Goal: Transaction & Acquisition: Purchase product/service

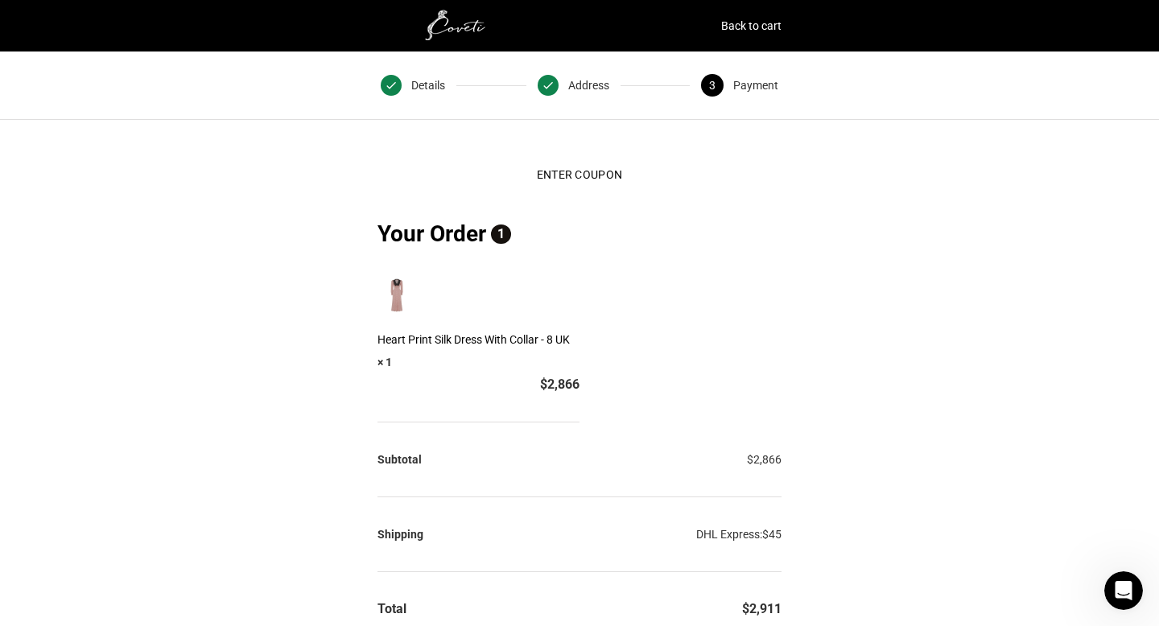
click at [400, 276] on img at bounding box center [397, 295] width 39 height 39
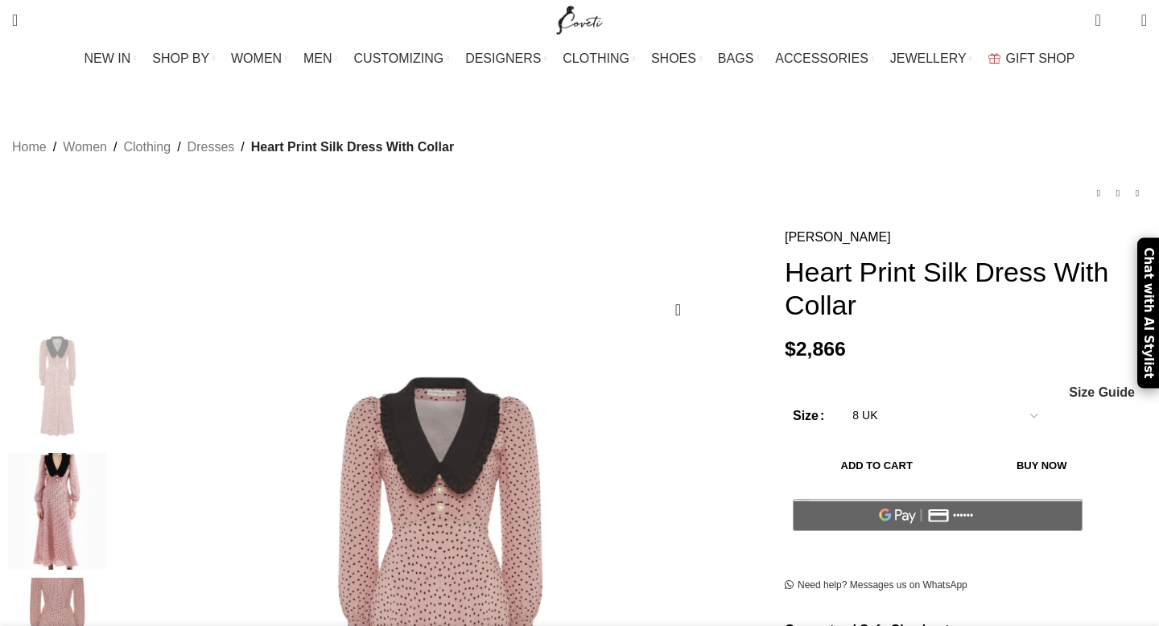
click at [899, 399] on select "Choose an option 4UK 6UK 8 UK 10 UK 12 UK 14 UK 16 UK" at bounding box center [944, 416] width 209 height 34
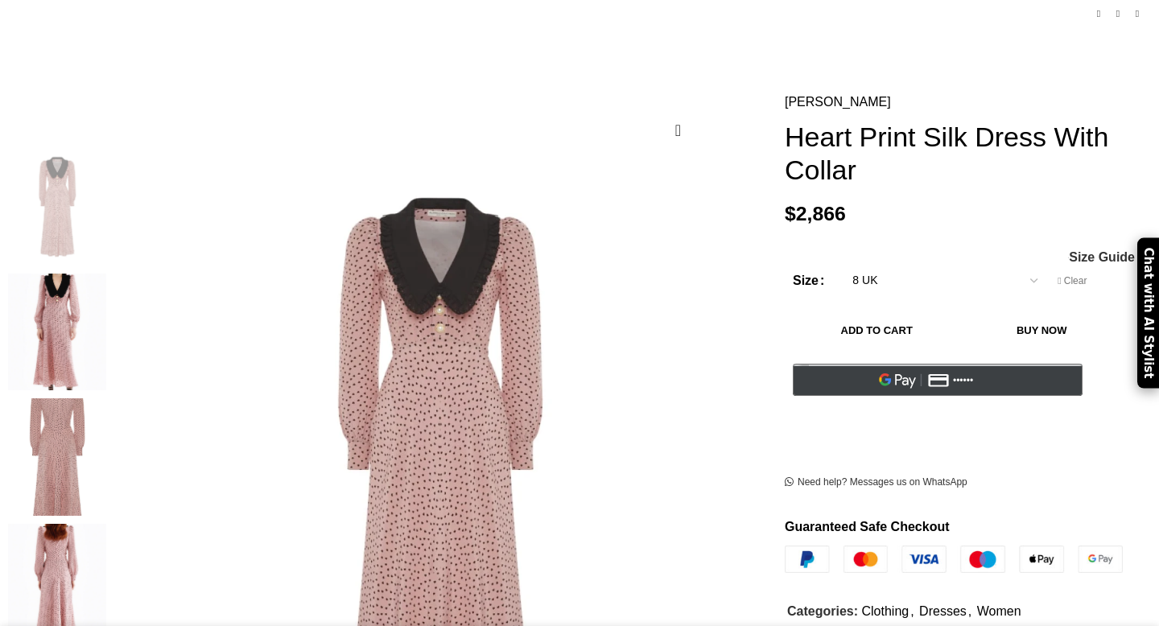
scroll to position [186, 0]
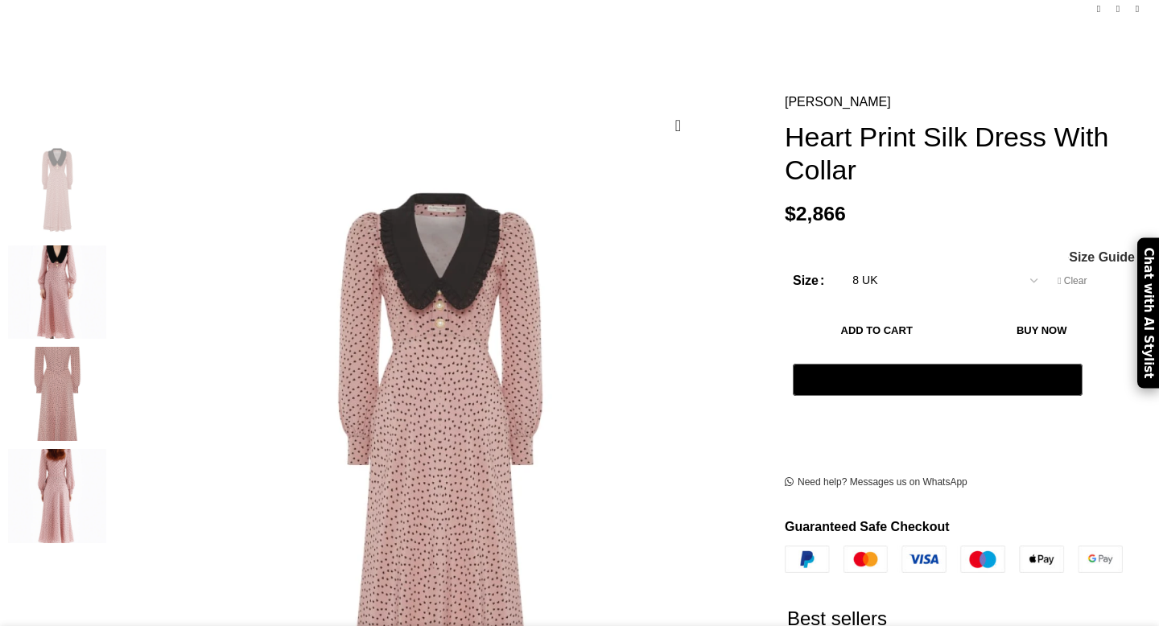
click at [1069, 251] on span "Size Guide" at bounding box center [1102, 257] width 66 height 13
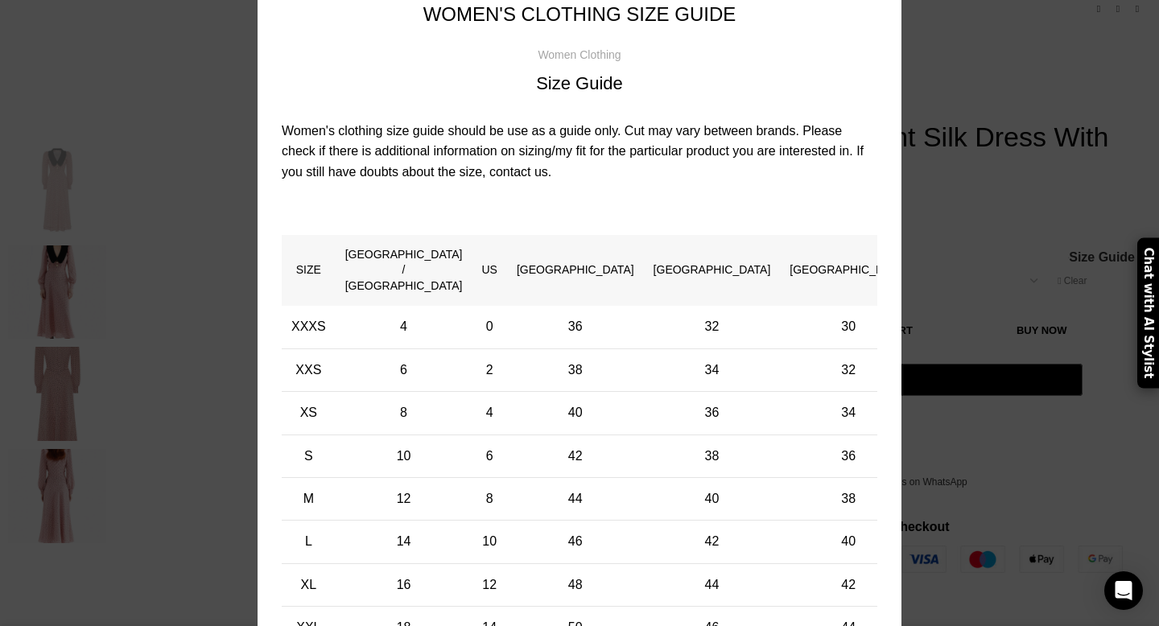
scroll to position [68, 0]
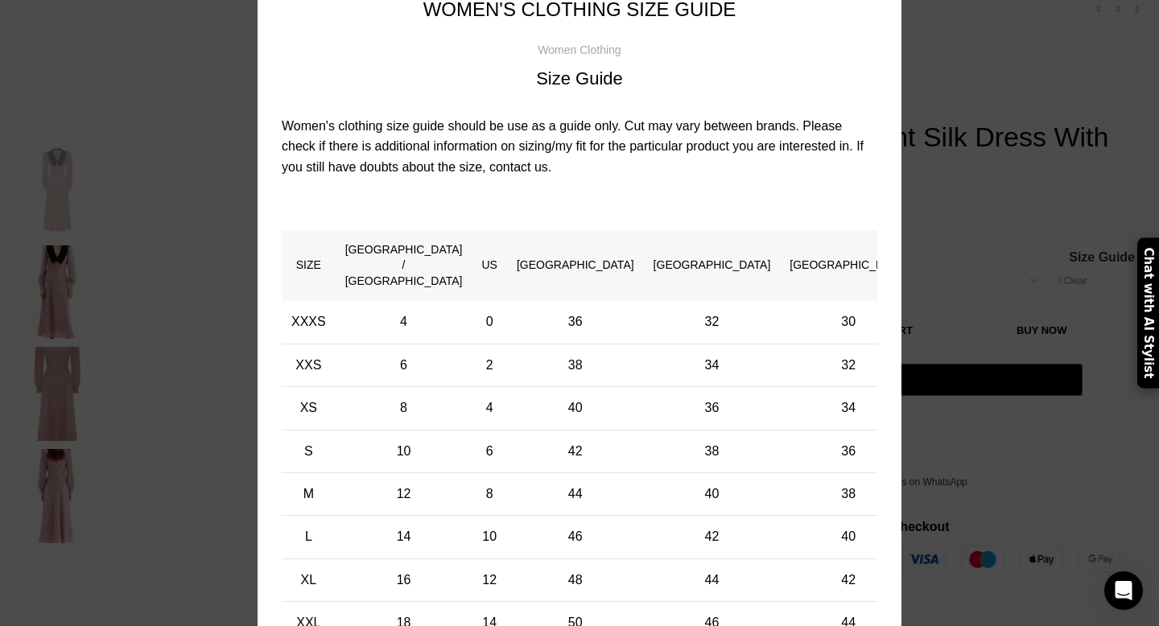
click at [906, 214] on div "× Women's clothing size guide Women Clothing Size Guide Women's clothing size g…" at bounding box center [579, 342] width 1135 height 821
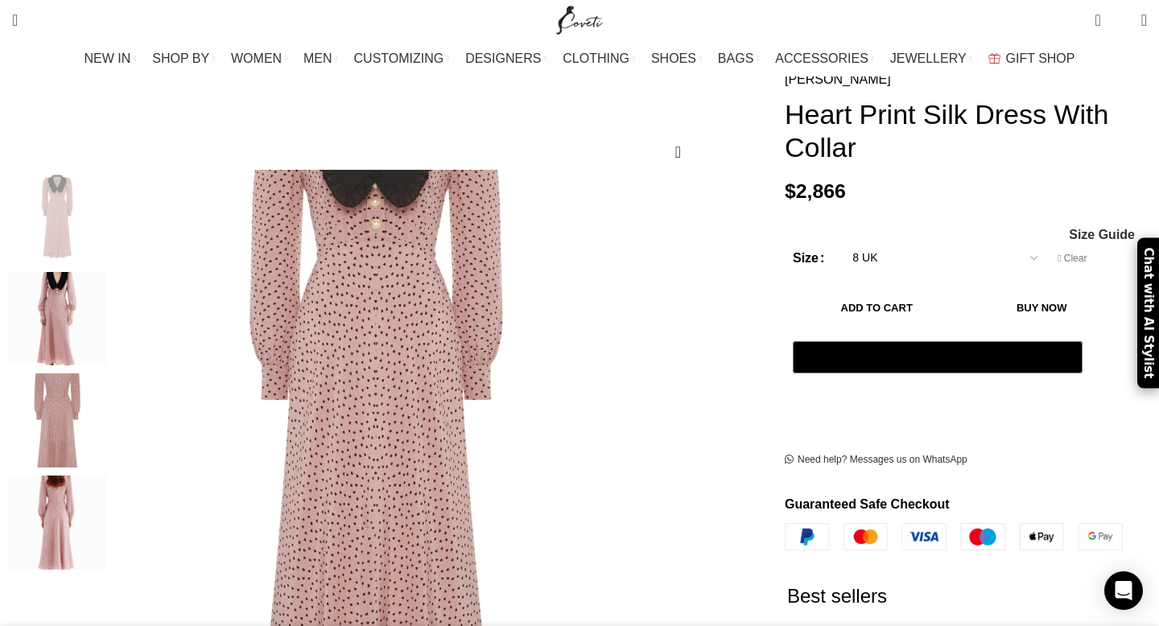
scroll to position [0, 0]
